Goal: Information Seeking & Learning: Learn about a topic

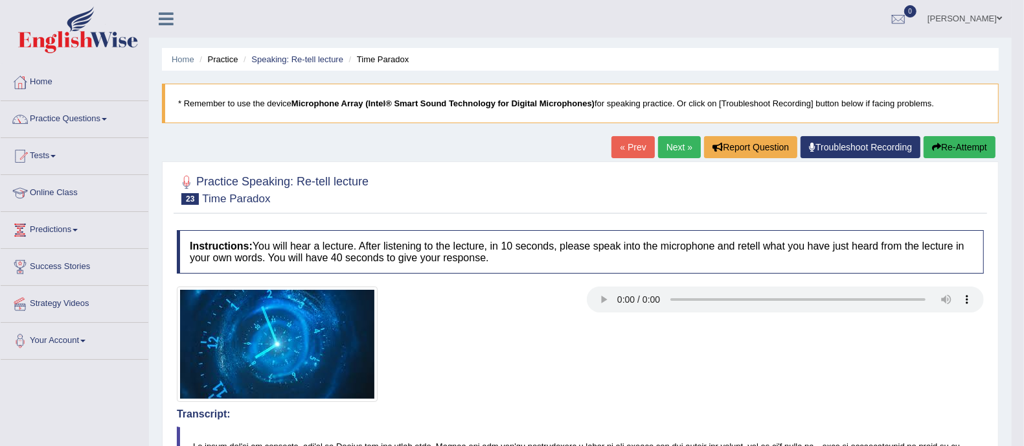
click at [659, 150] on link "Next »" at bounding box center [679, 147] width 43 height 22
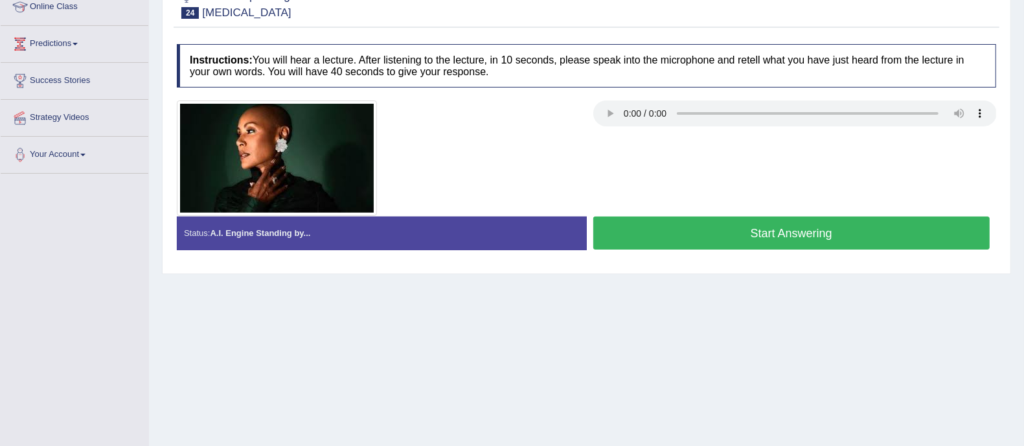
click at [794, 239] on button "Start Answering" at bounding box center [791, 232] width 397 height 33
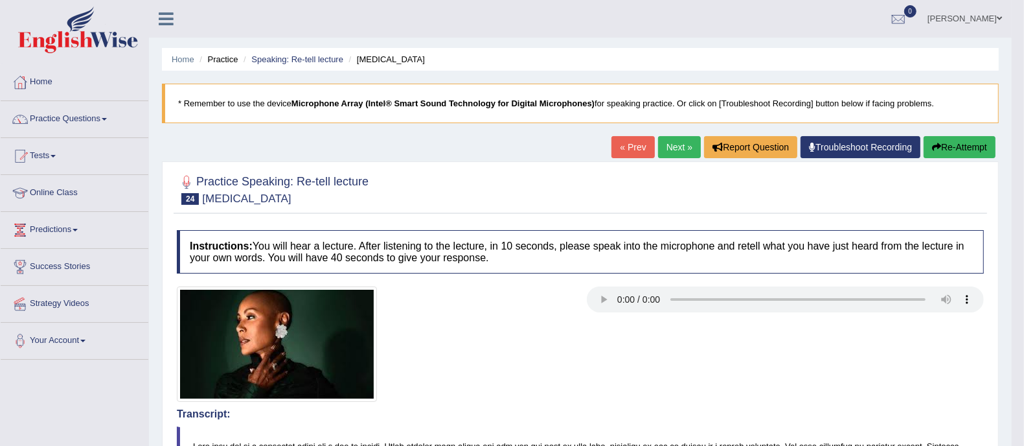
click at [674, 144] on link "Next »" at bounding box center [679, 147] width 43 height 22
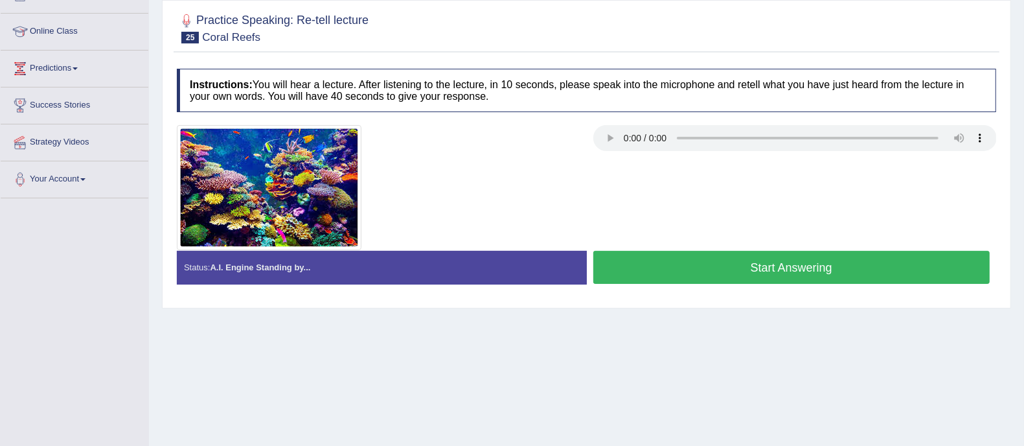
click at [722, 264] on button "Start Answering" at bounding box center [791, 267] width 397 height 33
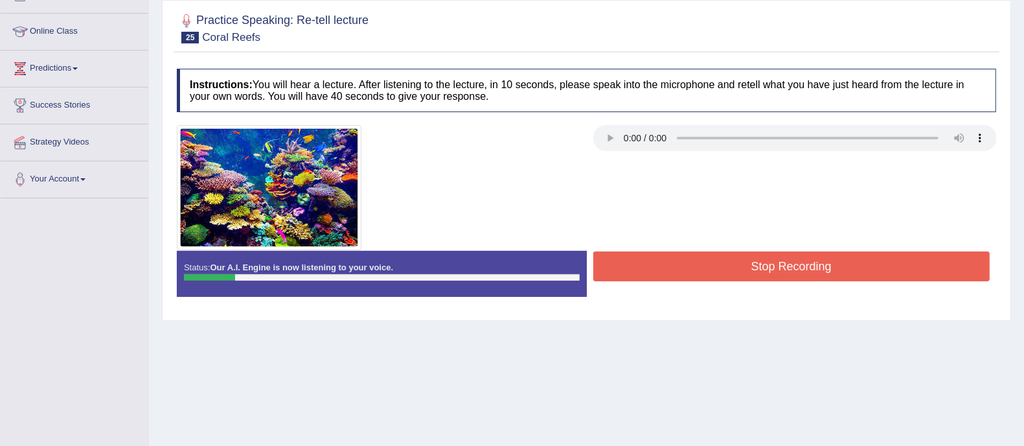
click at [766, 260] on button "Stop Recording" at bounding box center [791, 266] width 397 height 30
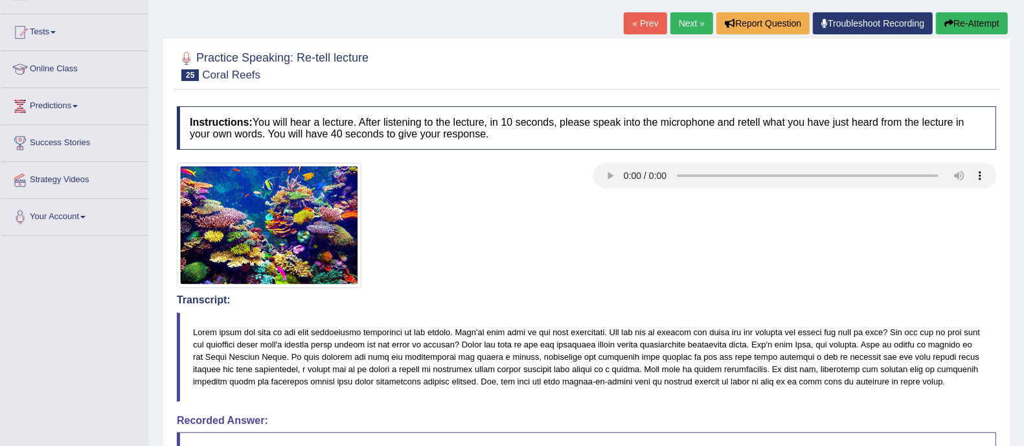
scroll to position [14, 0]
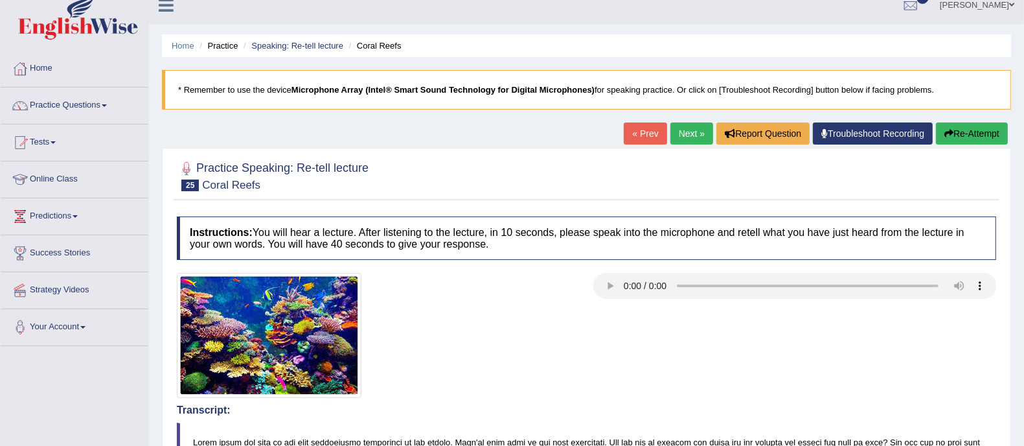
click at [950, 137] on button "Re-Attempt" at bounding box center [972, 133] width 72 height 22
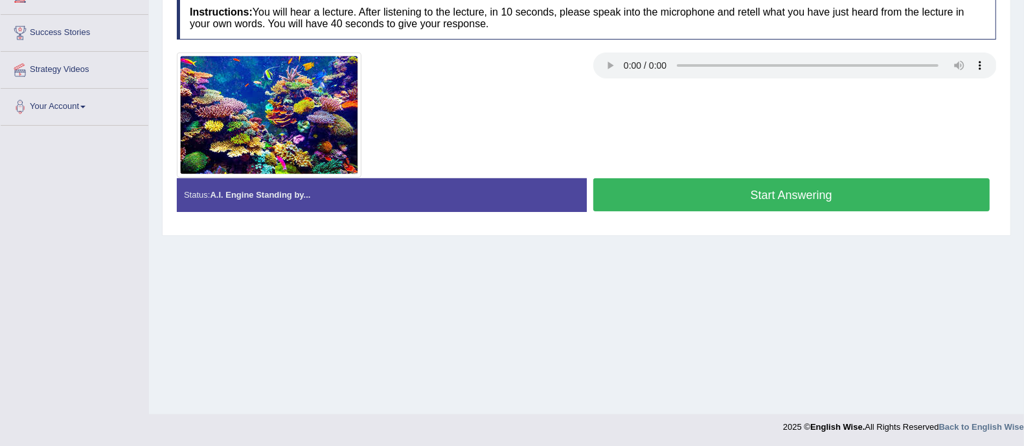
click at [717, 189] on button "Start Answering" at bounding box center [791, 194] width 397 height 33
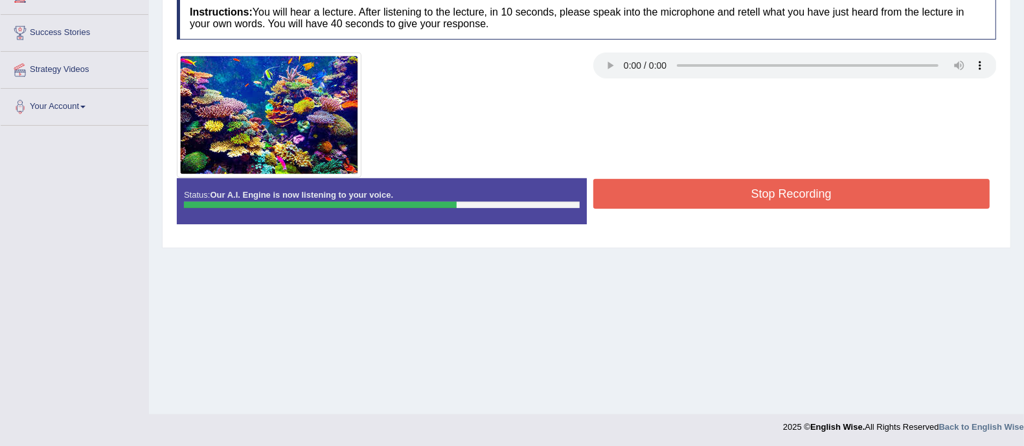
click at [760, 192] on button "Stop Recording" at bounding box center [791, 194] width 397 height 30
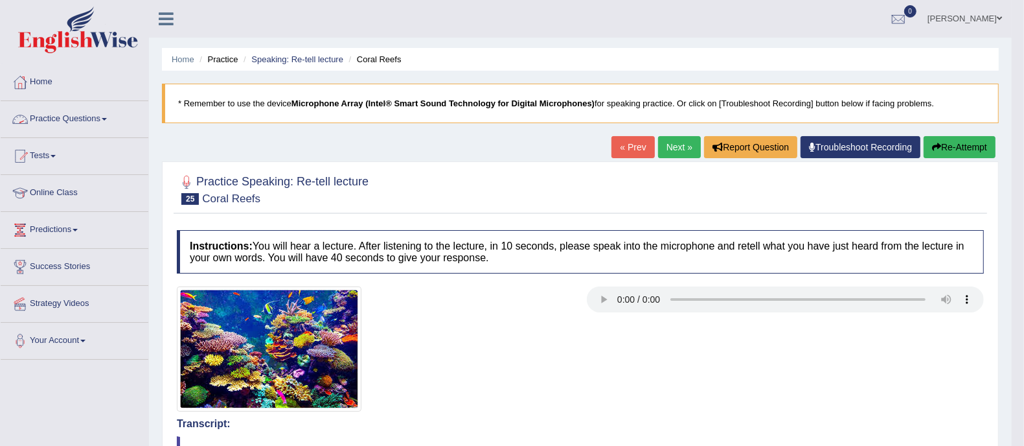
click at [78, 115] on link "Practice Questions" at bounding box center [75, 117] width 148 height 32
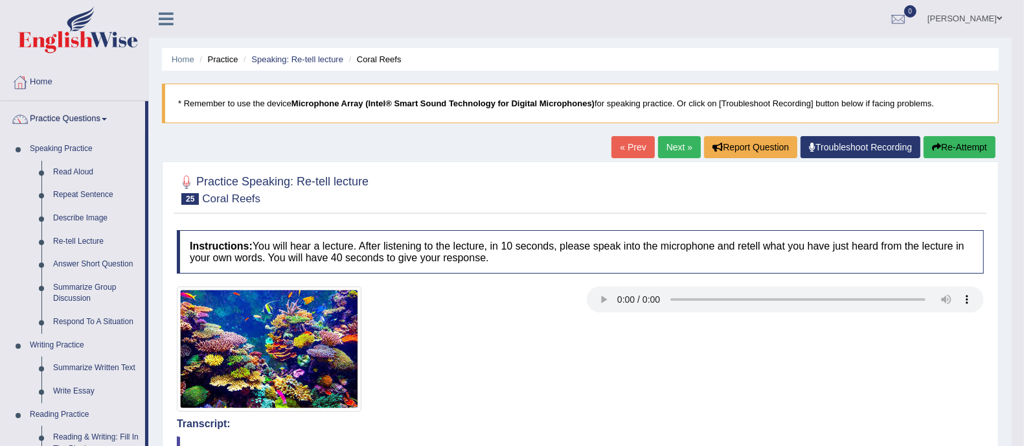
click at [670, 141] on link "Next »" at bounding box center [679, 147] width 43 height 22
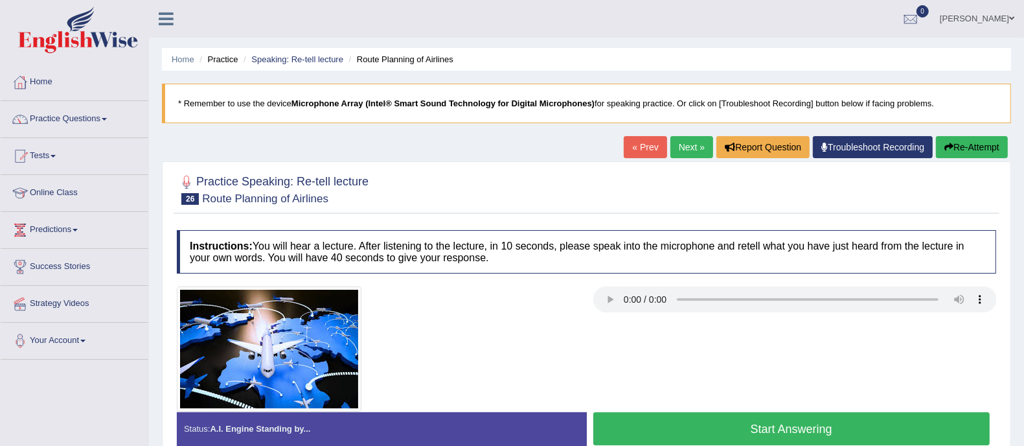
click at [691, 150] on link "Next »" at bounding box center [691, 147] width 43 height 22
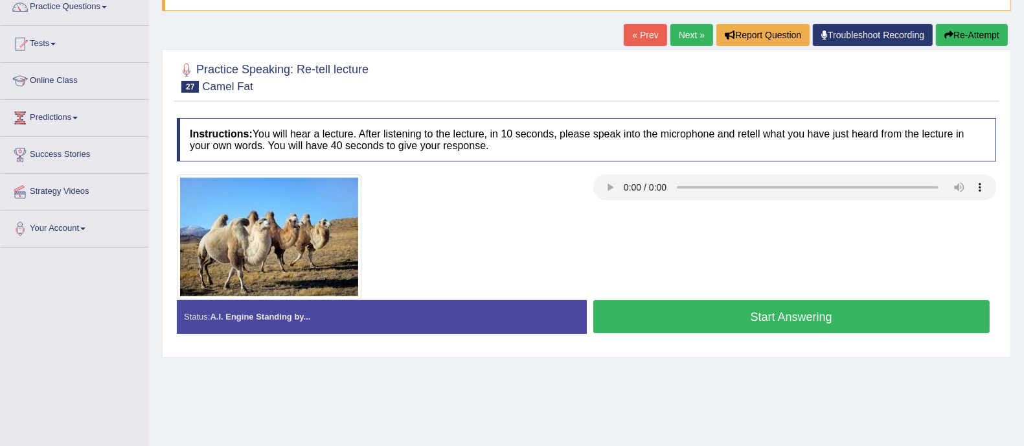
scroll to position [161, 0]
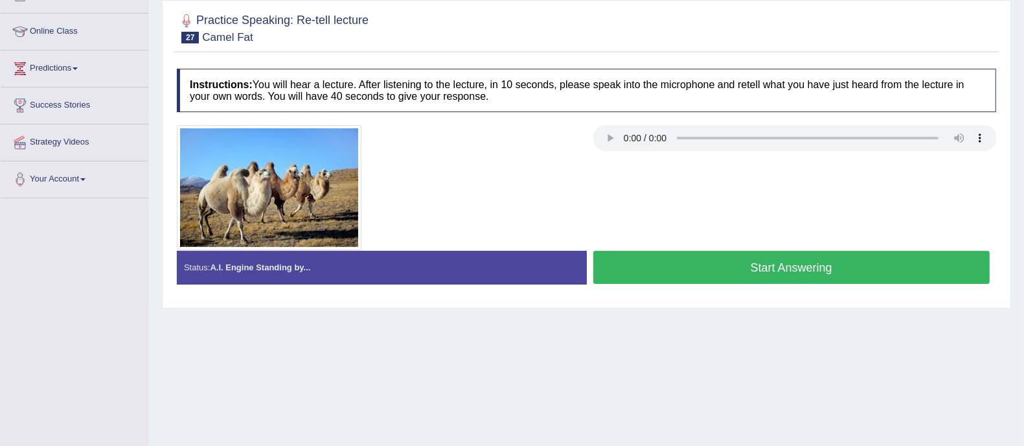
click at [655, 269] on button "Start Answering" at bounding box center [791, 267] width 397 height 33
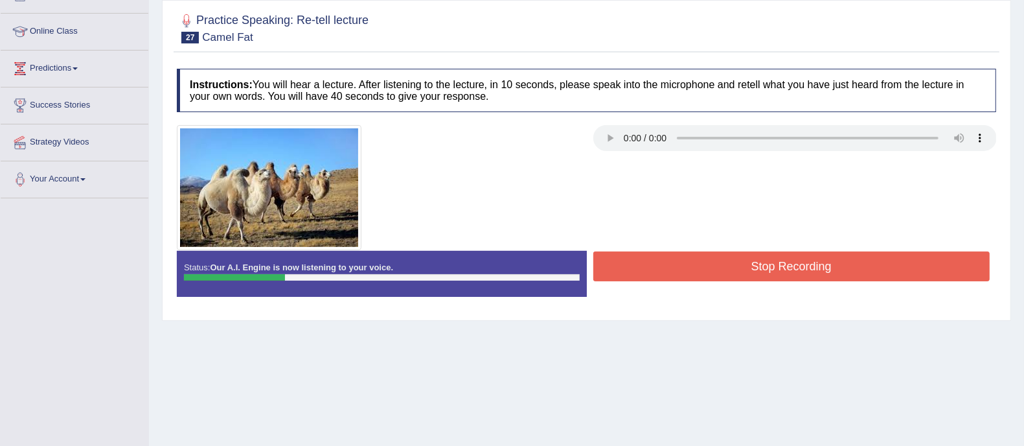
click at [683, 258] on button "Stop Recording" at bounding box center [791, 266] width 397 height 30
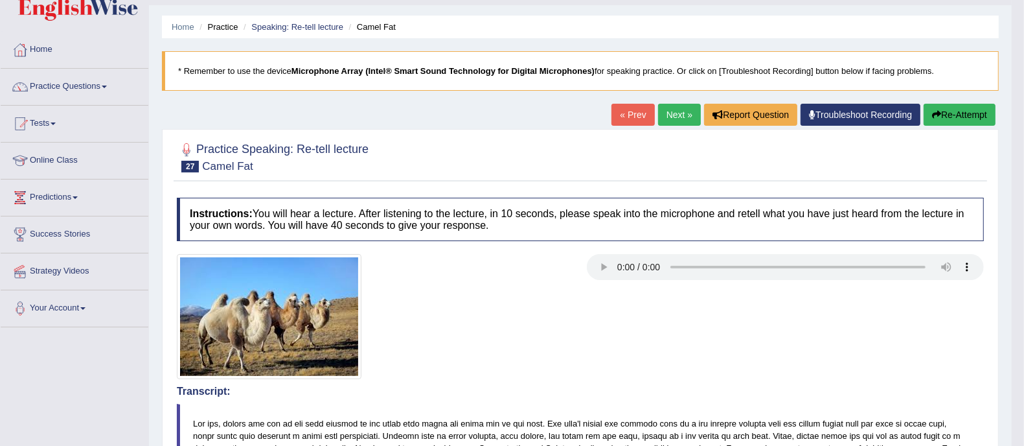
scroll to position [0, 0]
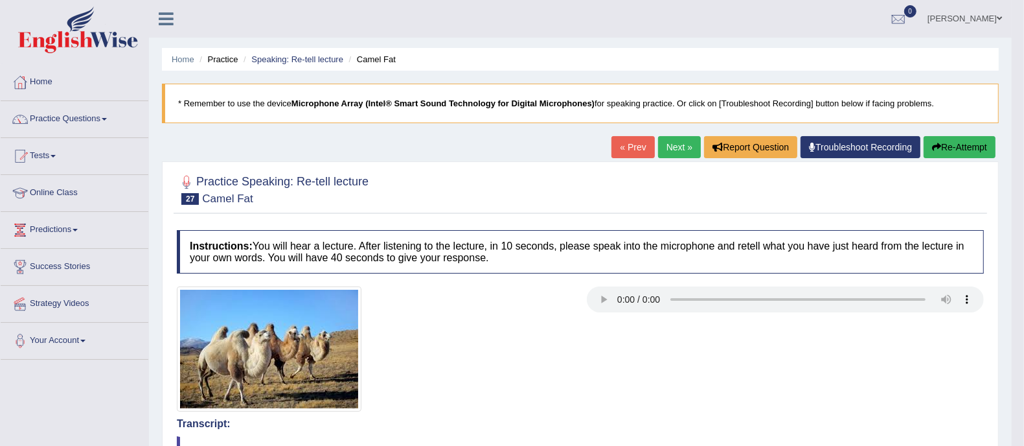
click at [958, 148] on button "Re-Attempt" at bounding box center [959, 147] width 72 height 22
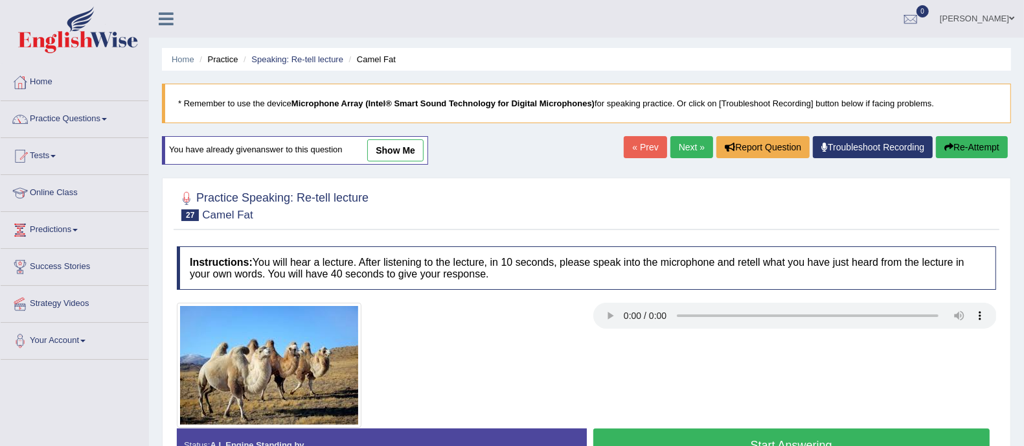
scroll to position [80, 0]
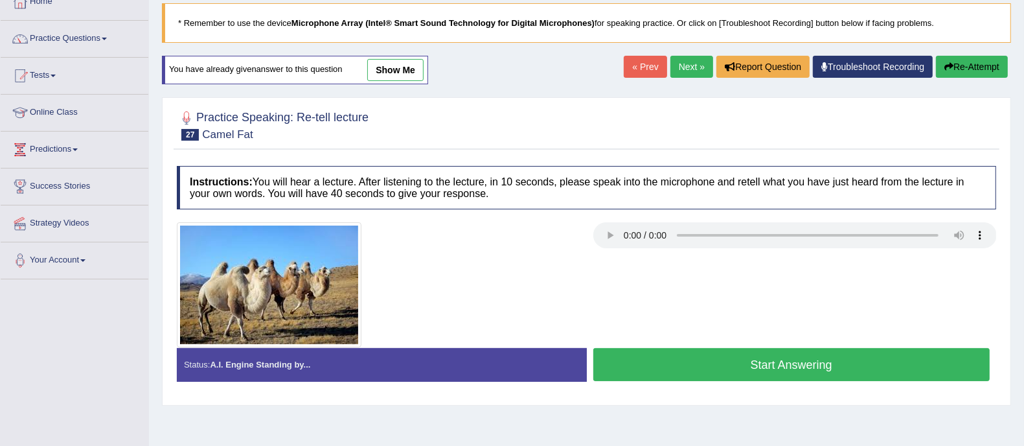
click at [653, 367] on button "Start Answering" at bounding box center [791, 364] width 397 height 33
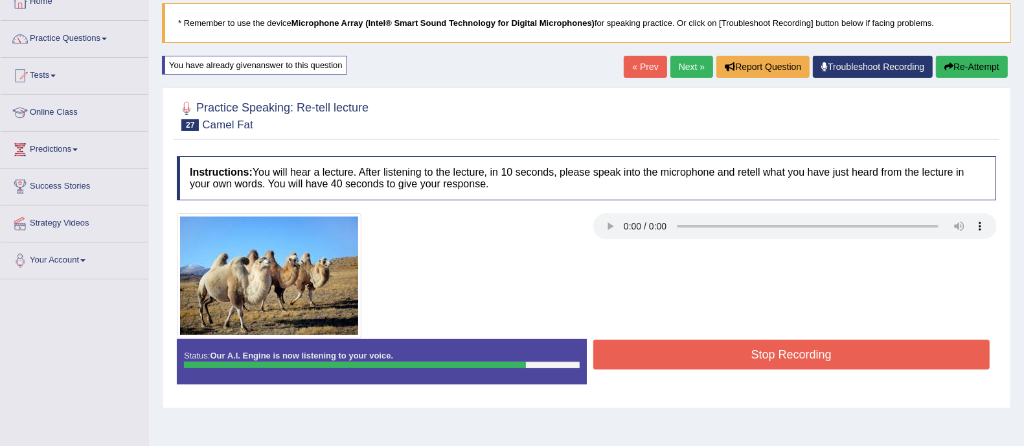
click at [645, 347] on button "Stop Recording" at bounding box center [791, 354] width 397 height 30
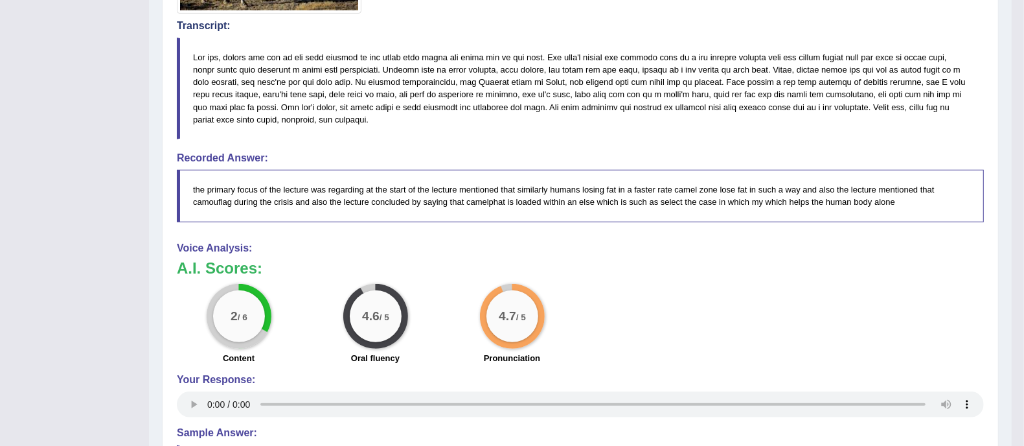
scroll to position [323, 0]
